Goal: Task Accomplishment & Management: Manage account settings

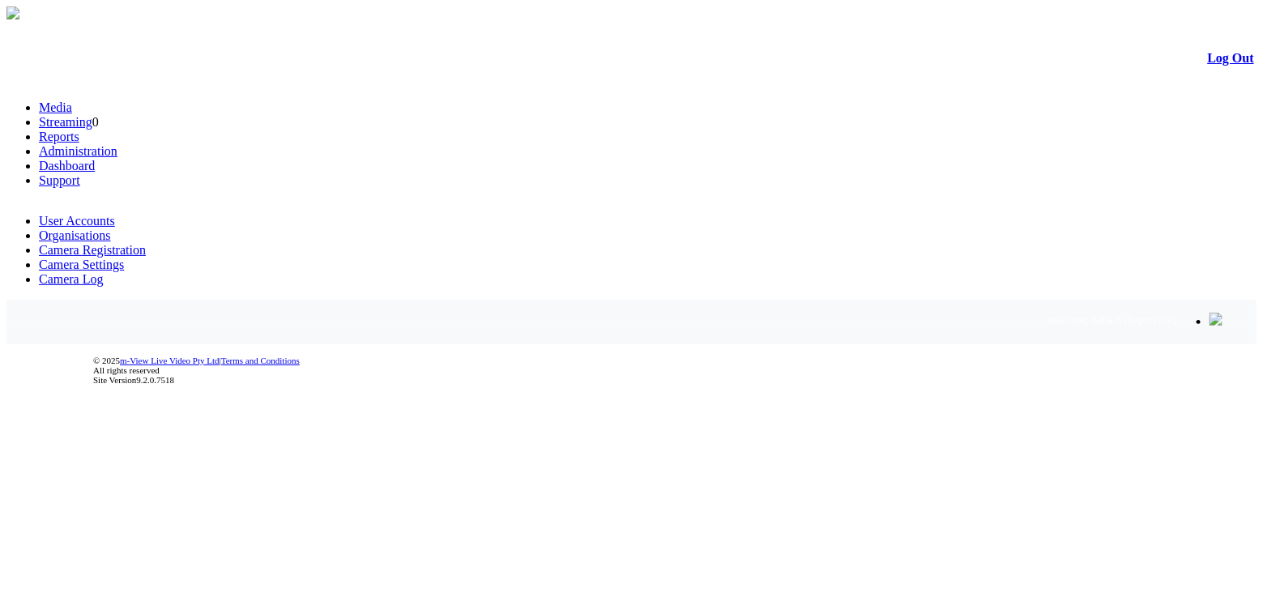
click at [111, 228] on link "Organisations" at bounding box center [75, 235] width 72 height 14
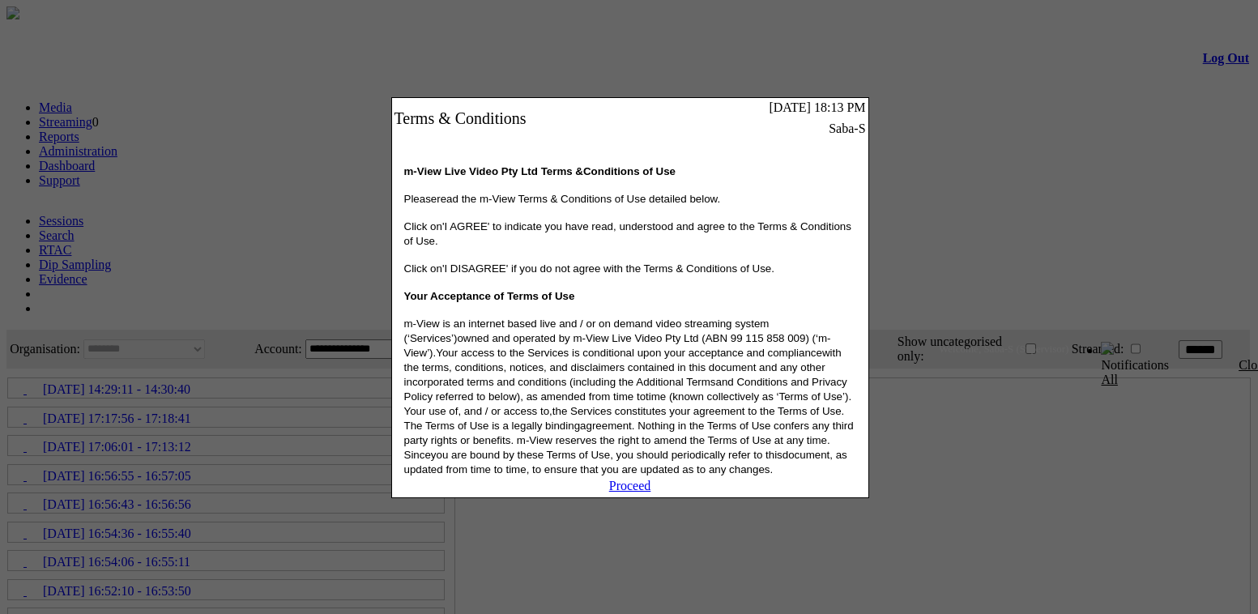
click at [621, 493] on link "Proceed" at bounding box center [630, 486] width 42 height 14
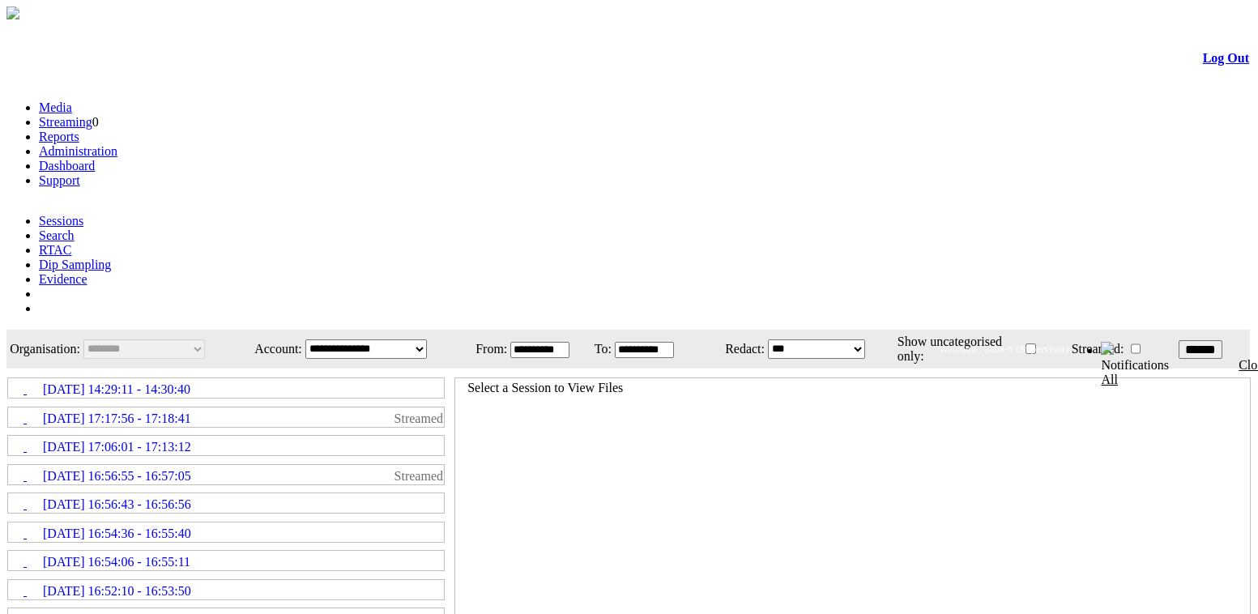
click at [117, 144] on link "Administration" at bounding box center [78, 151] width 79 height 14
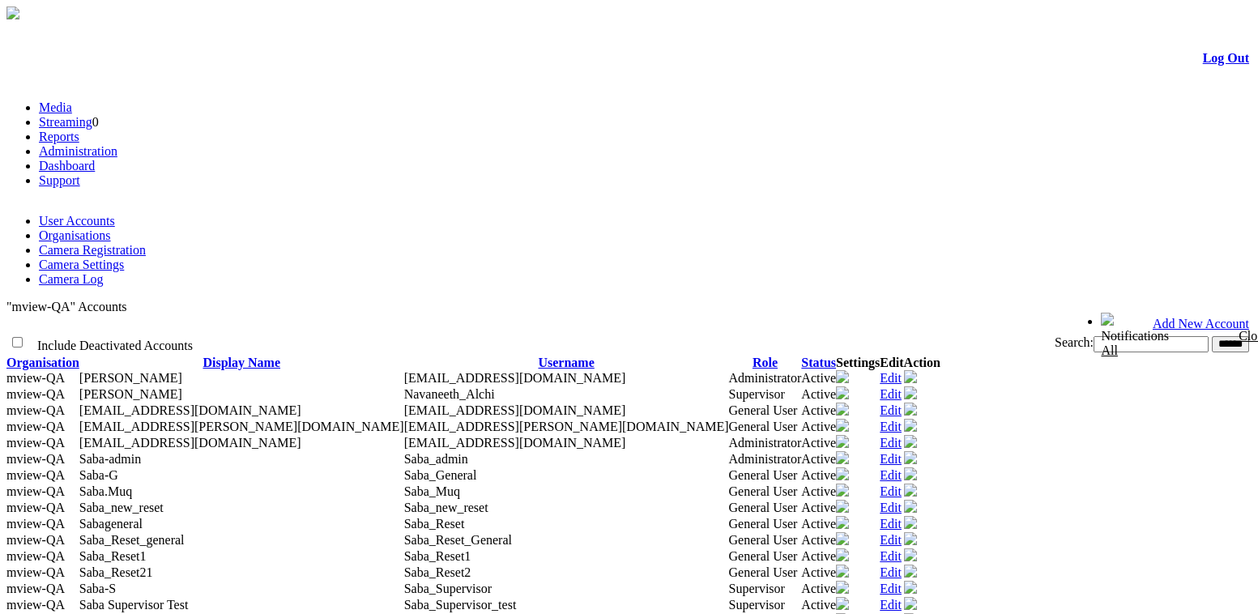
click at [124, 258] on link "Camera Settings" at bounding box center [81, 265] width 85 height 14
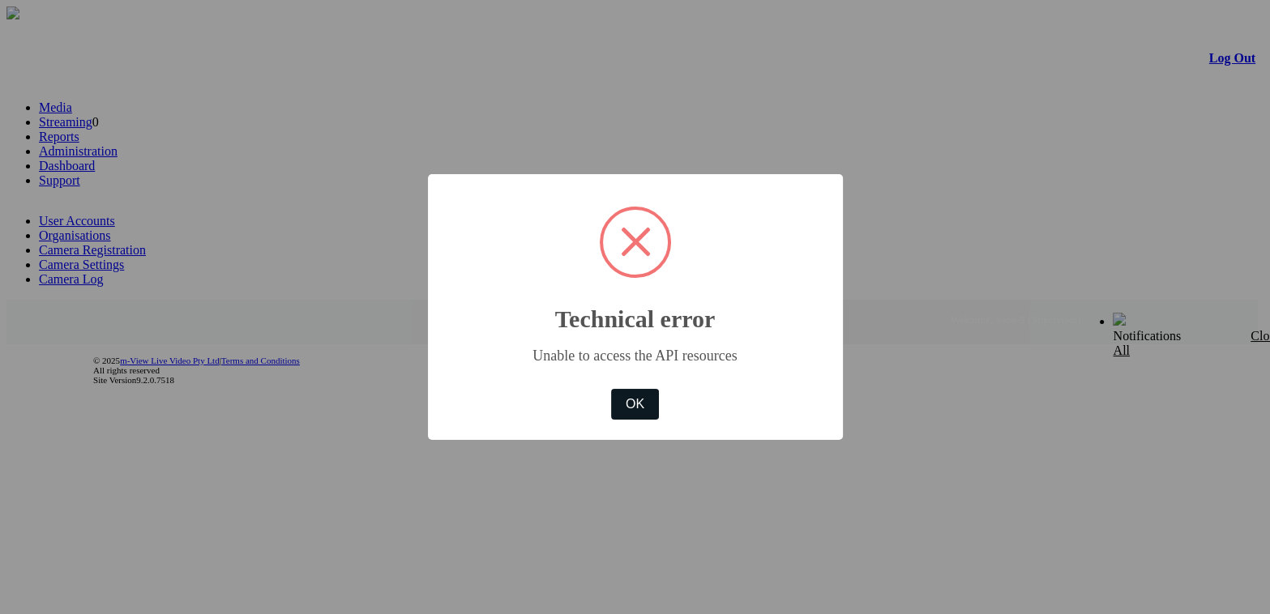
click at [640, 408] on button "OK" at bounding box center [634, 404] width 47 height 31
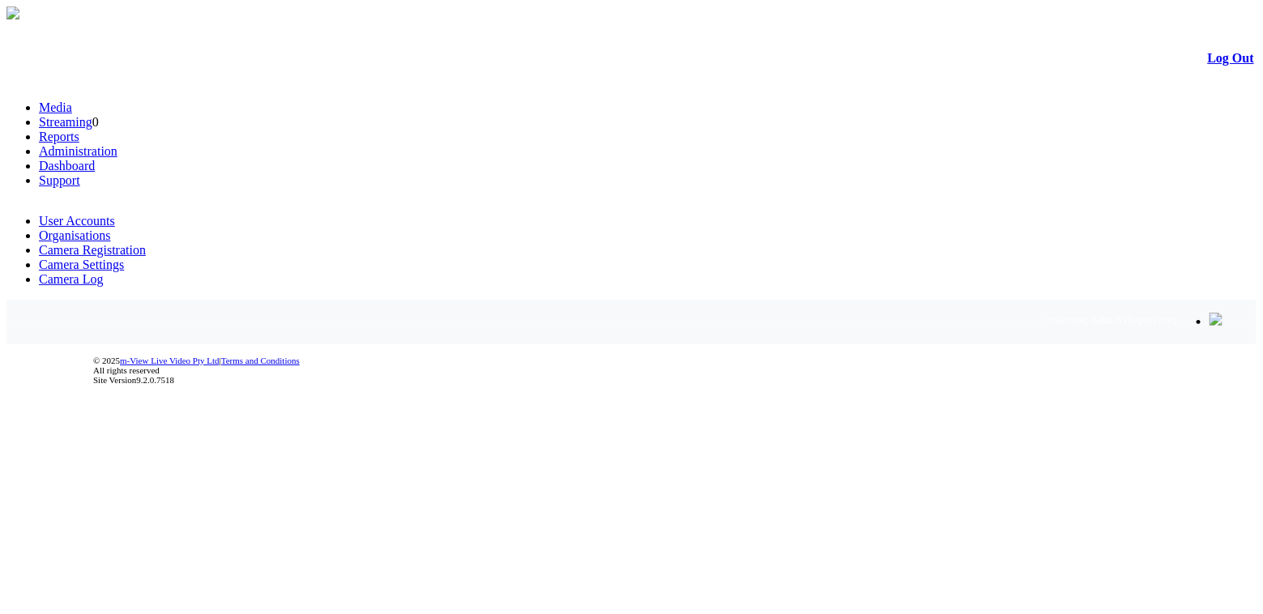
click at [124, 258] on link "Camera Settings" at bounding box center [81, 265] width 85 height 14
